Goal: Transaction & Acquisition: Purchase product/service

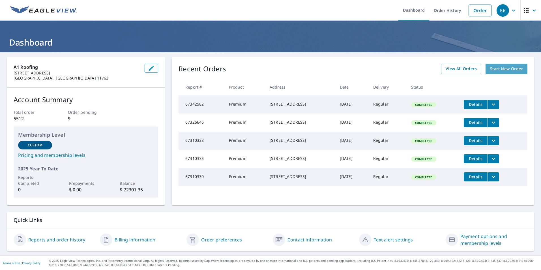
click at [497, 68] on span "Start New Order" at bounding box center [506, 68] width 33 height 7
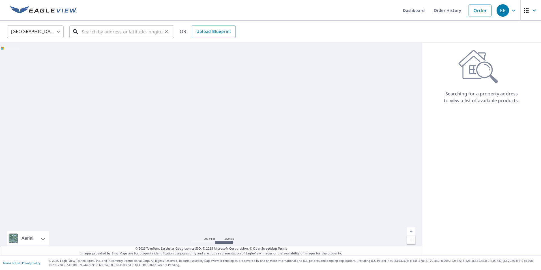
click at [124, 32] on input "text" at bounding box center [122, 32] width 81 height 16
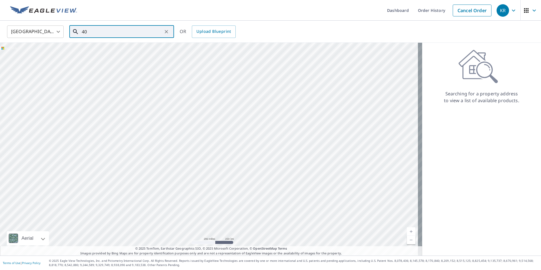
type input "40"
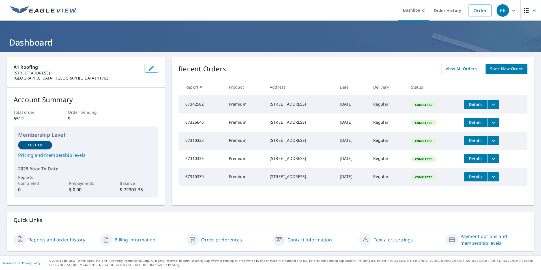
click at [495, 104] on icon "filesDropdownBtn-67342582" at bounding box center [493, 104] width 7 height 7
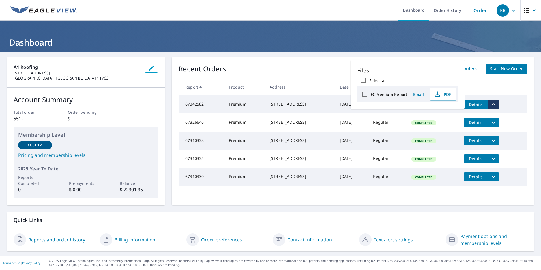
click at [496, 106] on icon "filesDropdownBtn-67342582" at bounding box center [493, 104] width 7 height 7
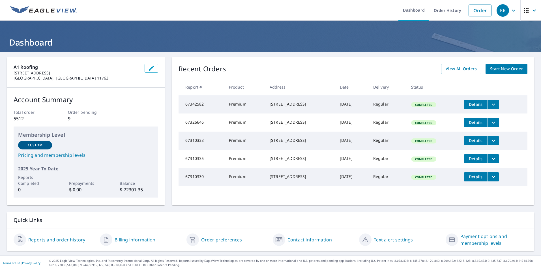
click at [500, 70] on span "Start New Order" at bounding box center [506, 68] width 33 height 7
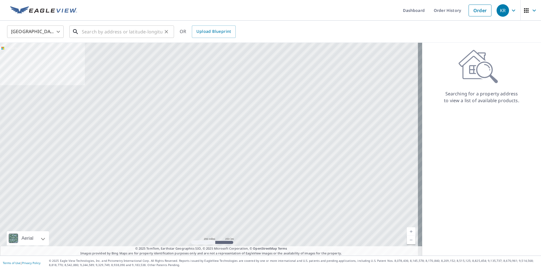
click at [122, 34] on input "text" at bounding box center [122, 32] width 81 height 16
paste input "[STREET_ADDRESS][PERSON_NAME]"
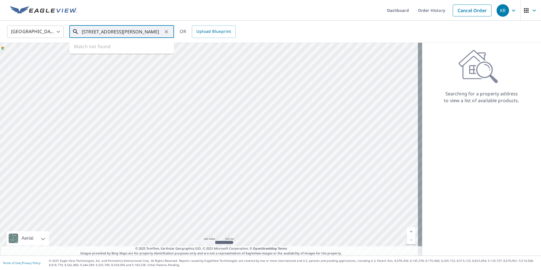
type input "[STREET_ADDRESS][PERSON_NAME]"
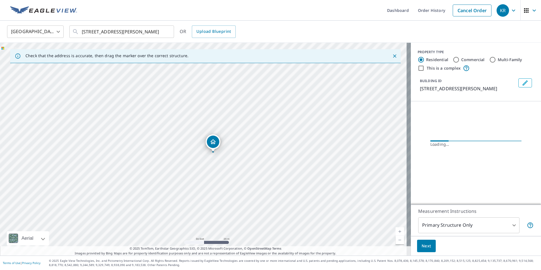
drag, startPoint x: 199, startPoint y: 156, endPoint x: 221, endPoint y: 160, distance: 22.2
click at [221, 160] on div "[STREET_ADDRESS][PERSON_NAME]" at bounding box center [205, 149] width 411 height 213
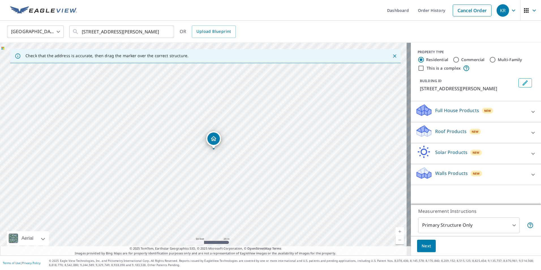
drag, startPoint x: 162, startPoint y: 150, endPoint x: 172, endPoint y: 151, distance: 10.2
click at [172, 151] on div "[STREET_ADDRESS][PERSON_NAME]" at bounding box center [205, 149] width 411 height 213
click at [426, 239] on div "Next" at bounding box center [476, 246] width 130 height 20
click at [453, 59] on input "Commercial" at bounding box center [456, 59] width 7 height 7
radio input "true"
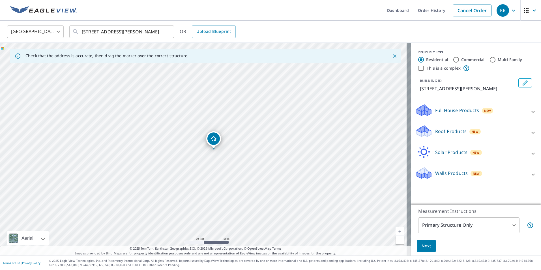
type input "4"
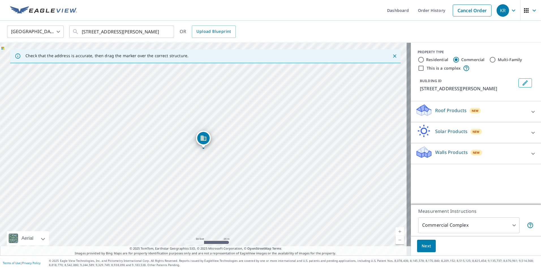
click at [418, 60] on input "Residential" at bounding box center [421, 59] width 7 height 7
radio input "true"
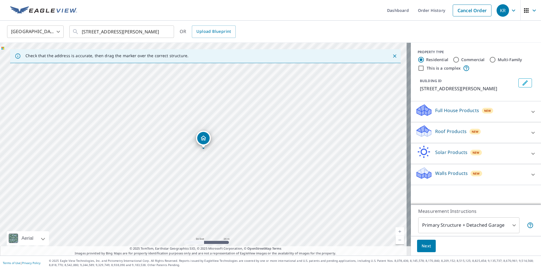
click at [484, 226] on body "KR KR Dashboard Order History Cancel Order KR [GEOGRAPHIC_DATA] [GEOGRAPHIC_DAT…" at bounding box center [270, 135] width 541 height 270
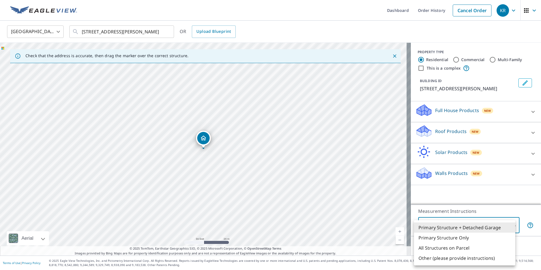
click at [461, 239] on li "Primary Structure Only" at bounding box center [464, 238] width 101 height 10
type input "2"
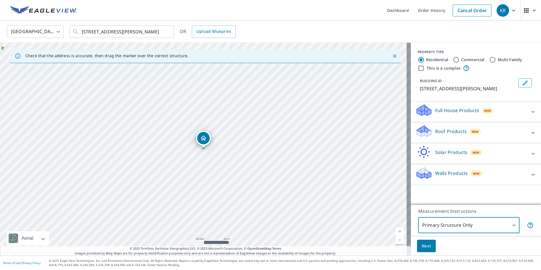
click at [423, 248] on span "Next" at bounding box center [427, 246] width 10 height 7
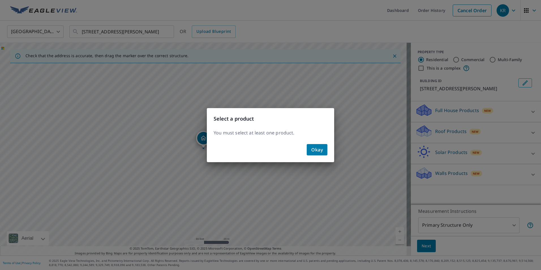
click at [324, 152] on button "Okay" at bounding box center [317, 149] width 21 height 11
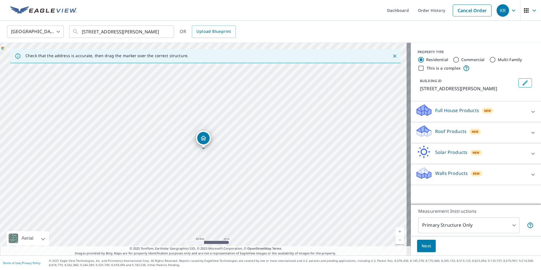
click at [450, 132] on p "Roof Products" at bounding box center [451, 131] width 31 height 7
click at [453, 57] on input "Commercial" at bounding box center [456, 59] width 7 height 7
radio input "true"
type input "4"
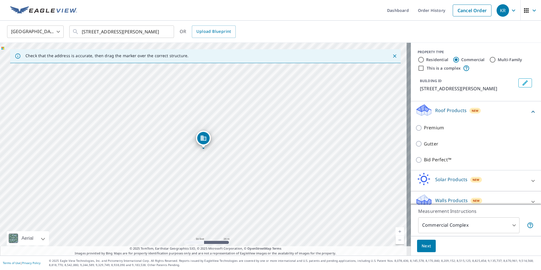
click at [418, 59] on input "Residential" at bounding box center [421, 59] width 7 height 7
radio input "true"
type input "1"
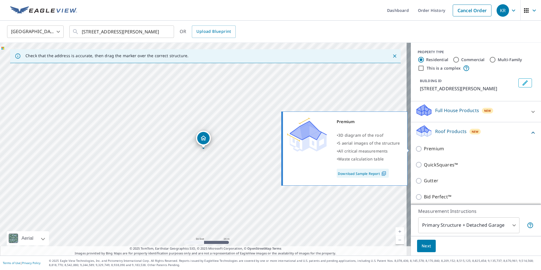
click at [416, 148] on input "Premium" at bounding box center [420, 149] width 8 height 7
checkbox input "true"
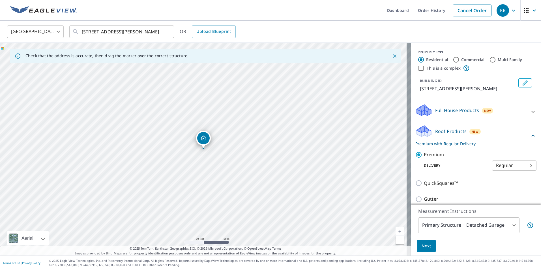
click at [474, 230] on body "KR KR Dashboard Order History Cancel Order KR [GEOGRAPHIC_DATA] [GEOGRAPHIC_DAT…" at bounding box center [270, 135] width 541 height 270
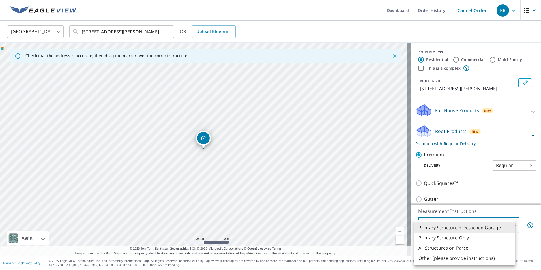
click at [454, 238] on li "Primary Structure Only" at bounding box center [464, 238] width 101 height 10
type input "2"
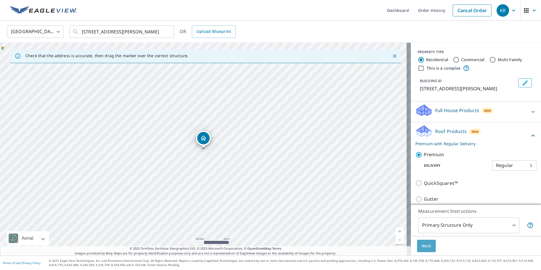
click at [424, 245] on span "Next" at bounding box center [427, 246] width 10 height 7
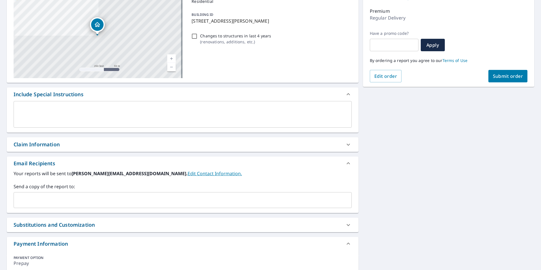
scroll to position [85, 0]
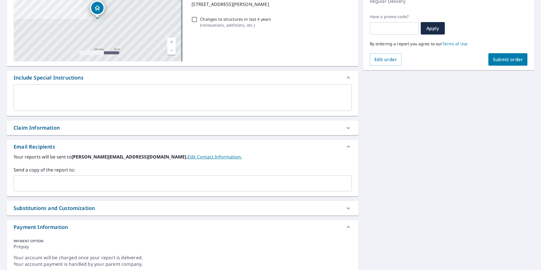
click at [82, 183] on input "text" at bounding box center [178, 183] width 325 height 11
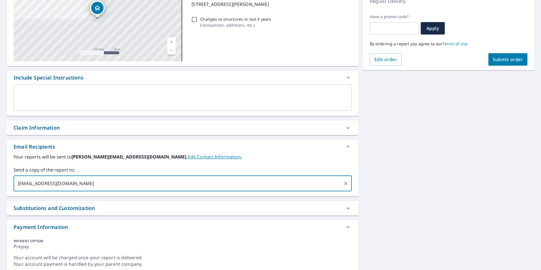
type input "[EMAIL_ADDRESS][DOMAIN_NAME]"
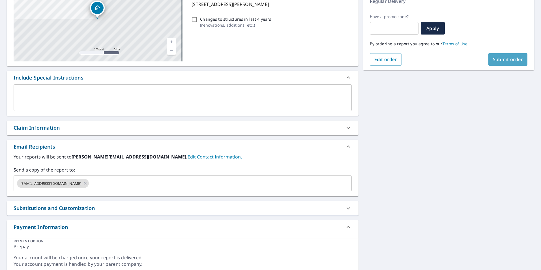
click at [497, 58] on span "Submit order" at bounding box center [508, 59] width 30 height 6
checkbox input "true"
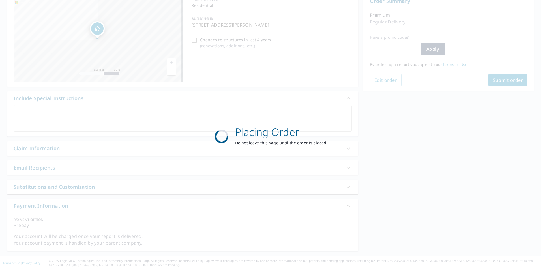
scroll to position [64, 0]
